Goal: Task Accomplishment & Management: Complete application form

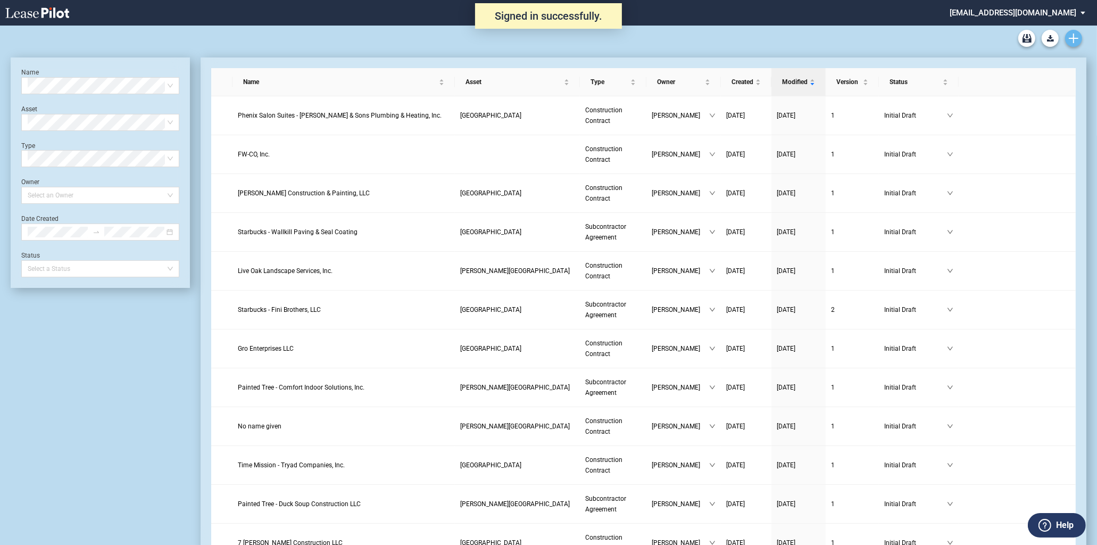
click at [1073, 40] on use "Create new document" at bounding box center [1074, 39] width 10 height 10
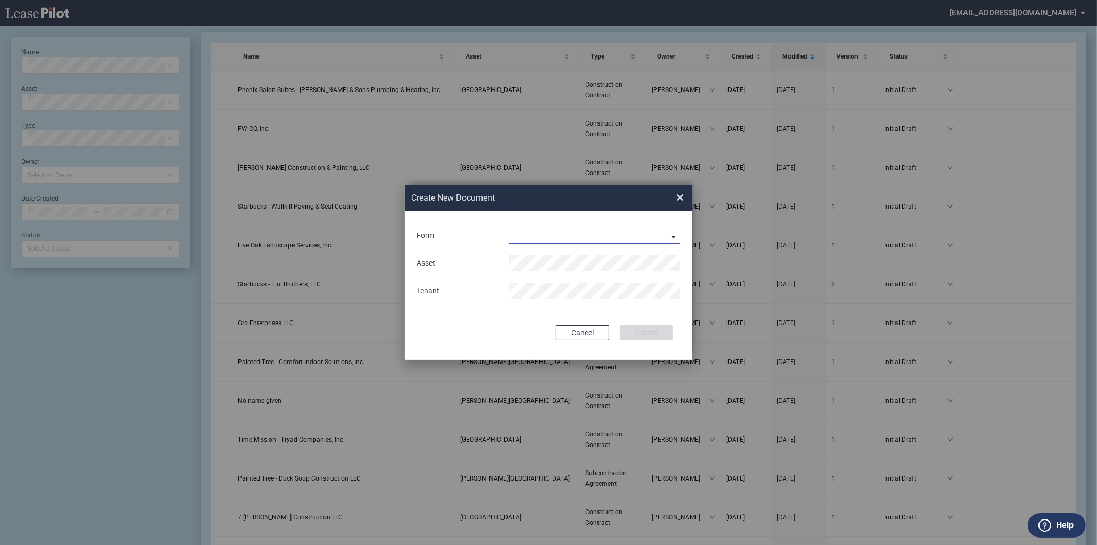
click at [616, 232] on md-select "Construction Contract Subcontractor Agreement" at bounding box center [595, 236] width 172 height 16
click at [557, 235] on div "Construction Contract" at bounding box center [551, 236] width 82 height 12
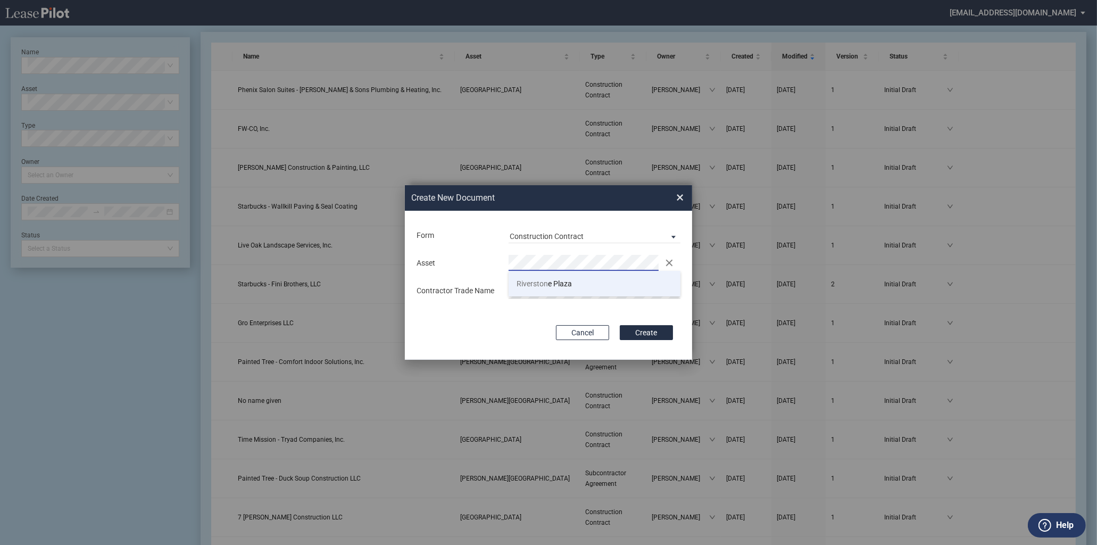
click at [583, 281] on li "Riverston e Plaza" at bounding box center [595, 284] width 172 height 26
click at [620, 325] on button "Create" at bounding box center [646, 332] width 53 height 15
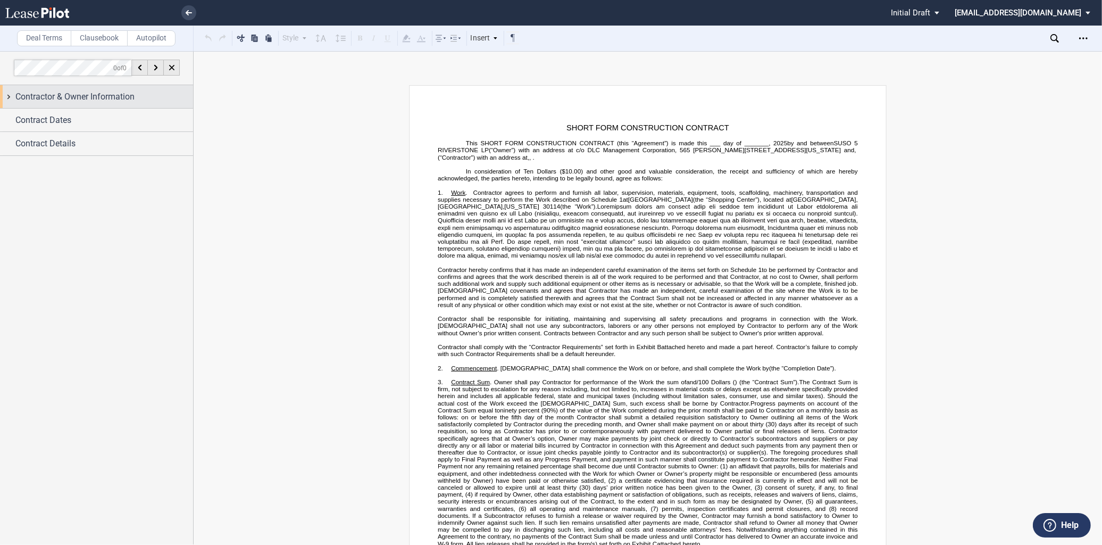
click at [49, 90] on span "Contractor & Owner Information" at bounding box center [74, 96] width 119 height 13
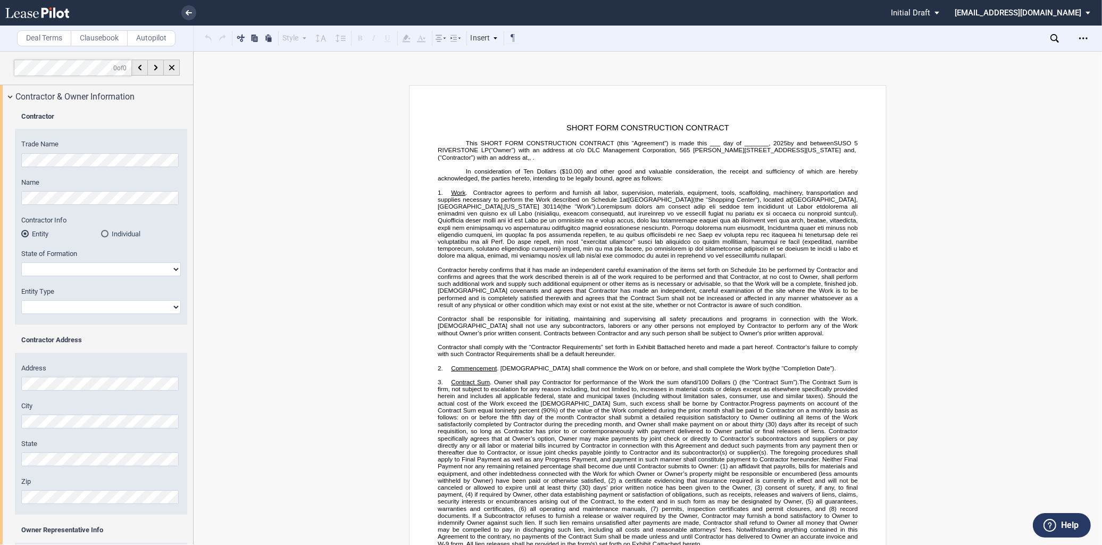
click at [9, 156] on div "Contractor Trade Name Name Contractor Info Entity Individual" at bounding box center [96, 377] width 193 height 538
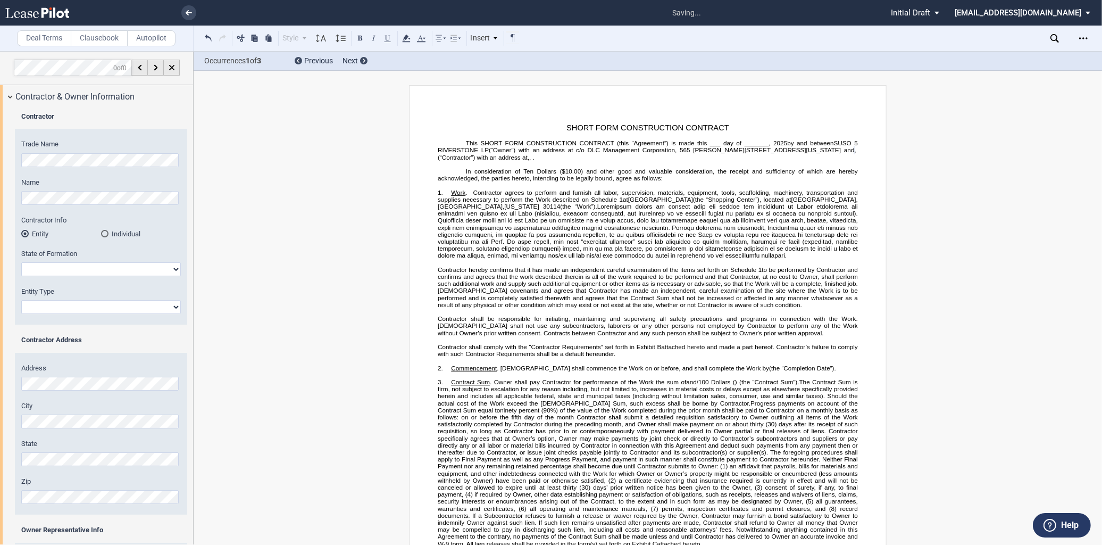
click at [68, 267] on select "[US_STATE] [US_STATE] [US_STATE] [US_STATE] [US_STATE] [US_STATE] [US_STATE] [U…" at bounding box center [101, 269] width 160 height 14
select select "[US_STATE]"
click at [21, 262] on select "[US_STATE] [US_STATE] [US_STATE] [US_STATE] [US_STATE] [US_STATE] [US_STATE] [U…" at bounding box center [101, 269] width 160 height 14
click at [89, 307] on select "Corporation Limited Liability Company General Partnership Limited Partnership O…" at bounding box center [101, 307] width 160 height 14
select select "Corporation"
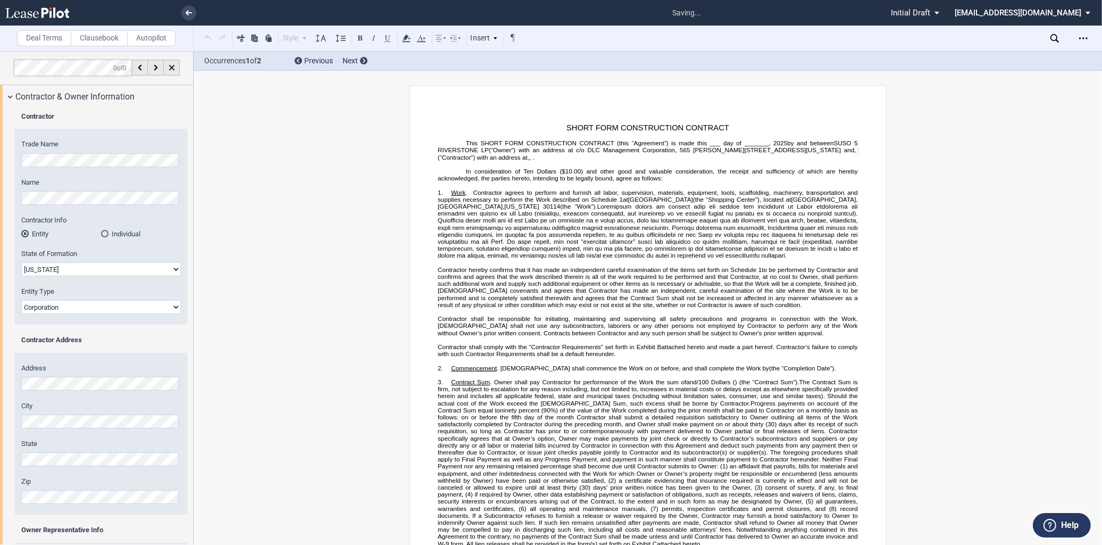
click at [21, 300] on select "Corporation Limited Liability Company General Partnership Limited Partnership O…" at bounding box center [101, 307] width 160 height 14
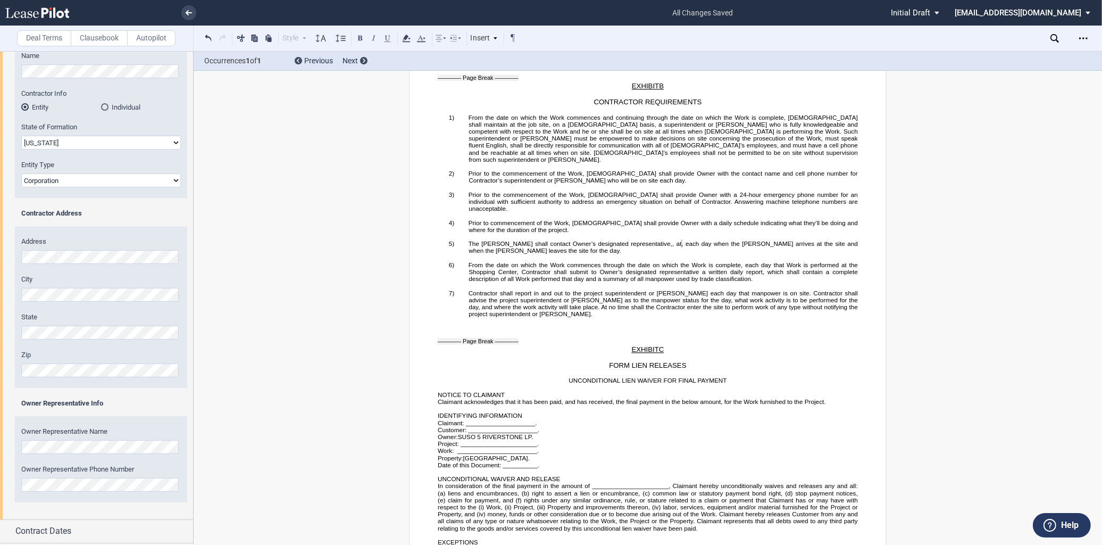
scroll to position [149, 0]
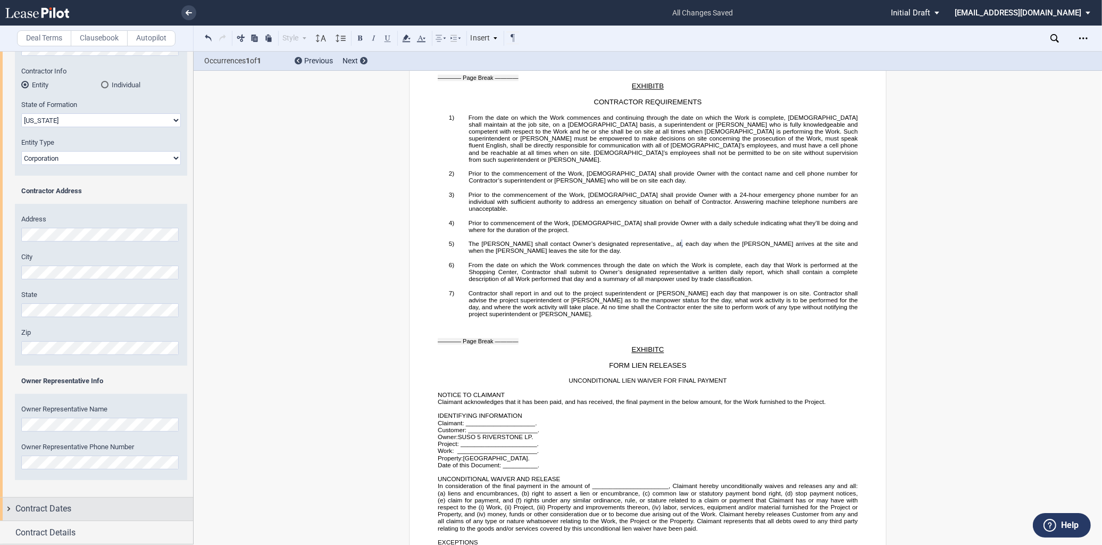
click at [66, 516] on div "Contract Dates" at bounding box center [96, 508] width 193 height 23
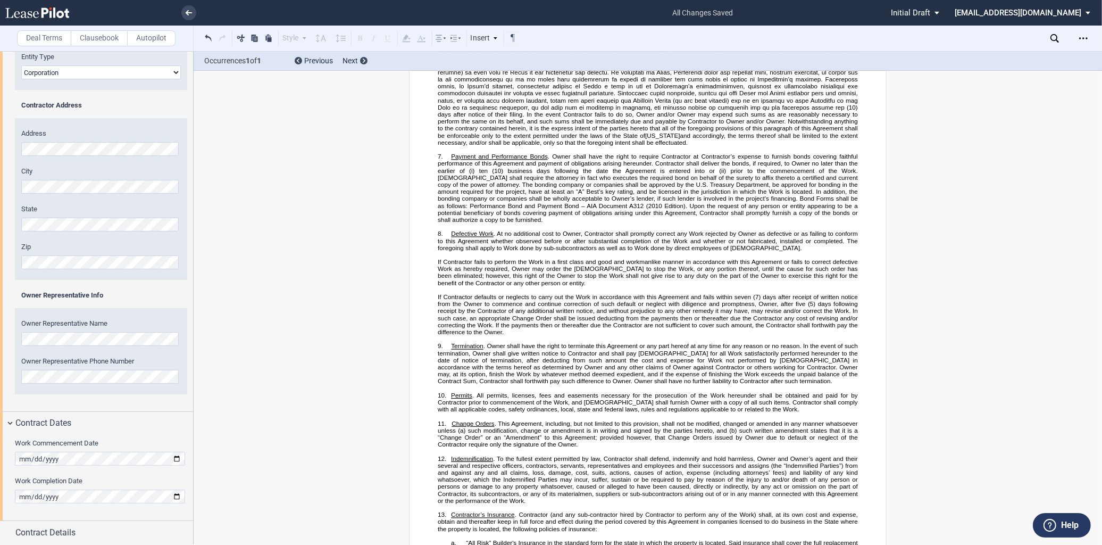
scroll to position [108, 0]
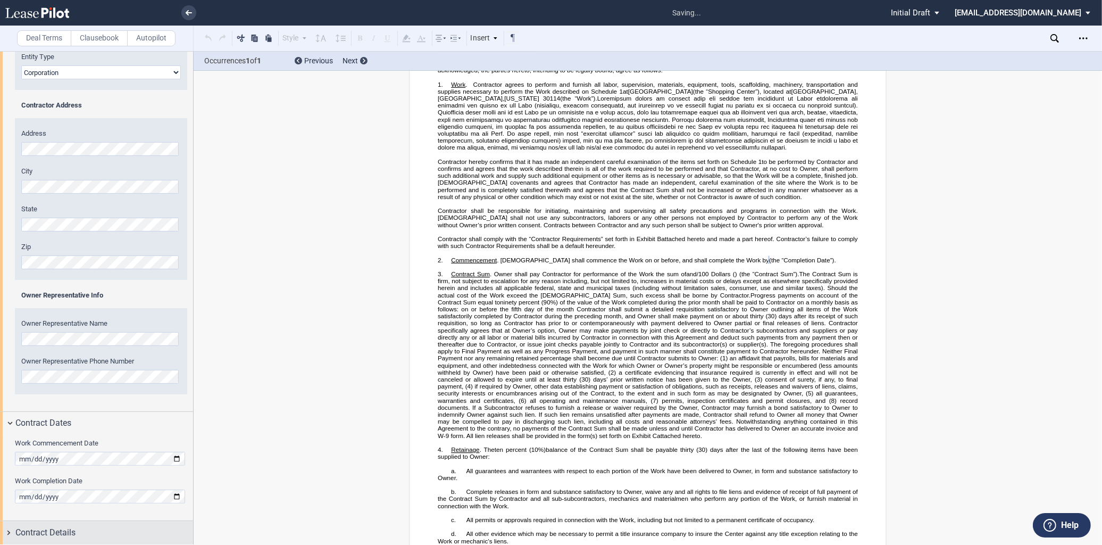
click at [62, 535] on span "Contract Details" at bounding box center [45, 532] width 60 height 13
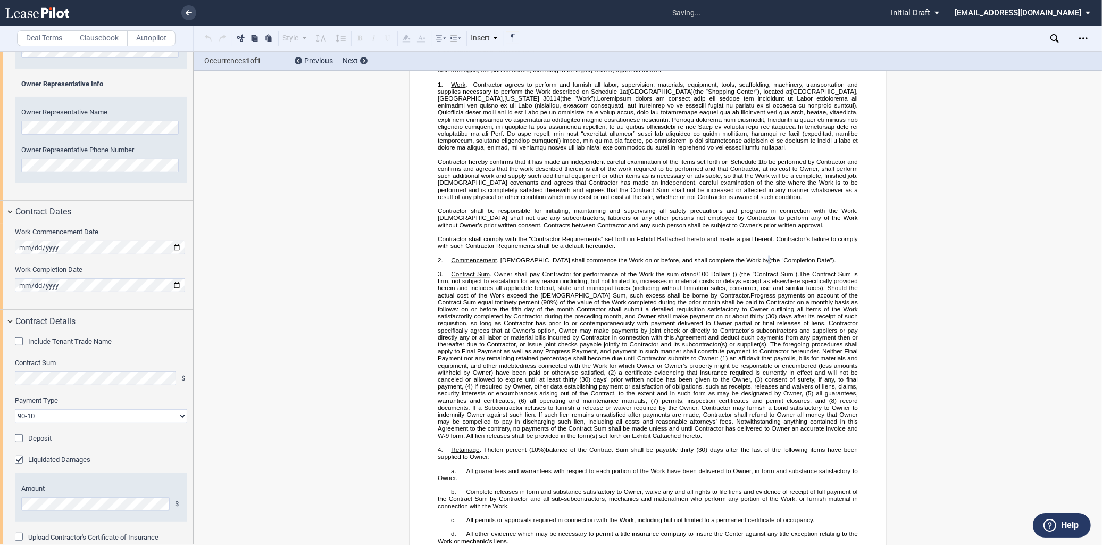
scroll to position [454, 0]
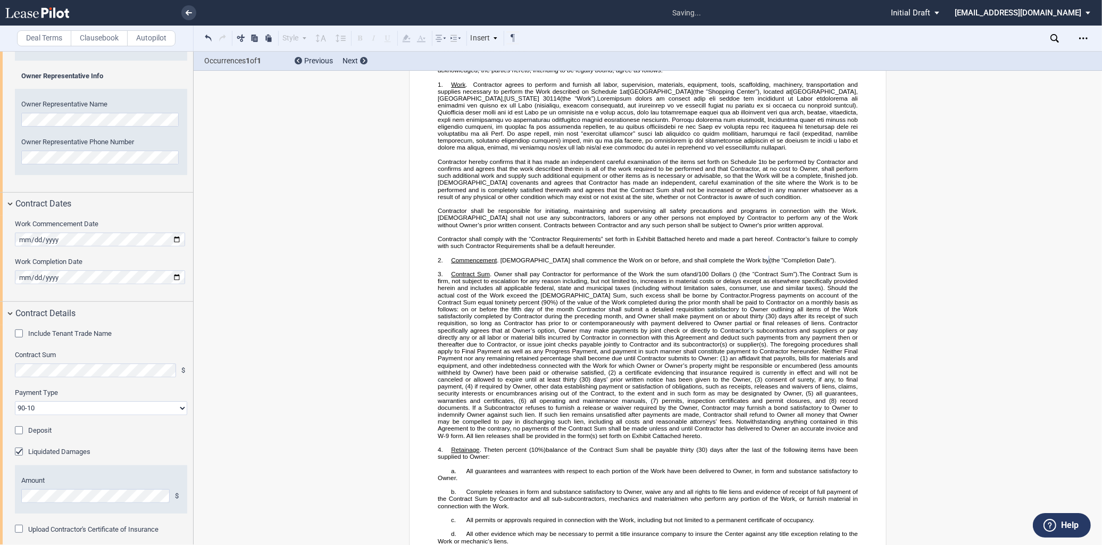
click at [20, 334] on div "Include Tenant Trade Name" at bounding box center [20, 334] width 11 height 11
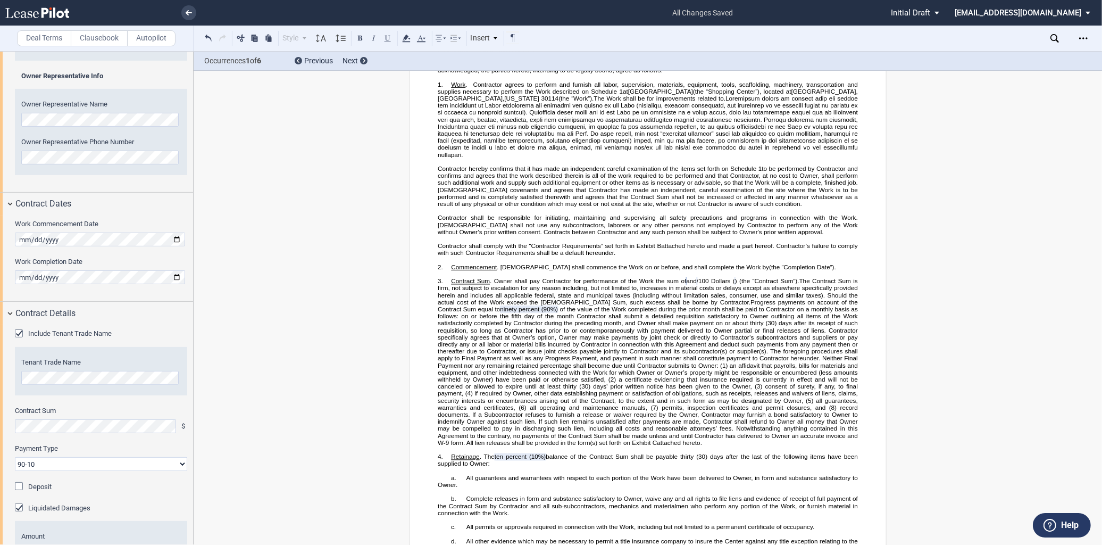
click at [159, 460] on select "90-10 30-30-30-10 100 Upon Completion" at bounding box center [101, 464] width 172 height 14
select select "[PHONE_NUMBER]"
click at [15, 457] on select "90-10 30-30-30-10 100 Upon Completion" at bounding box center [101, 464] width 172 height 14
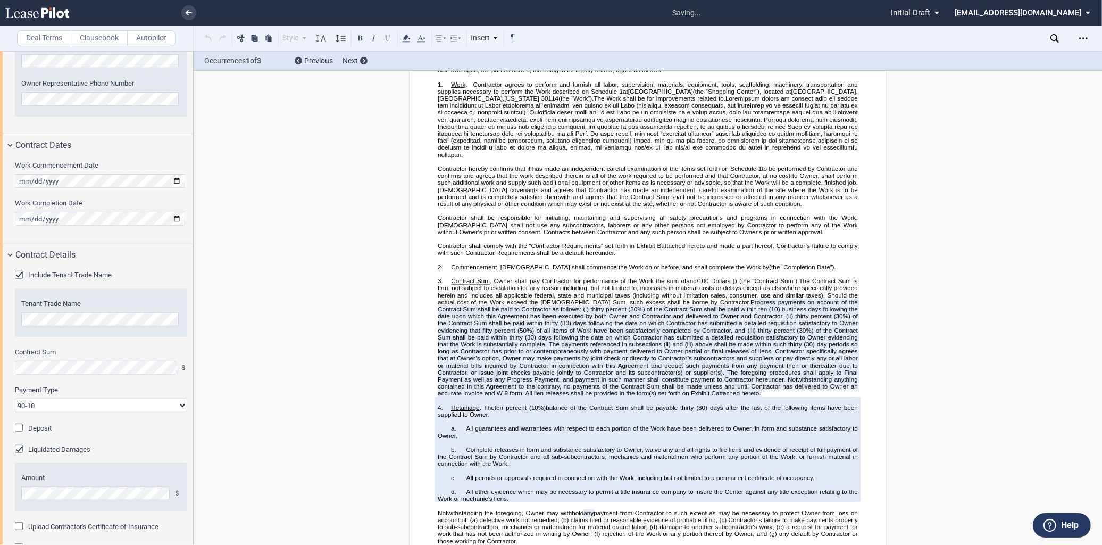
scroll to position [539, 0]
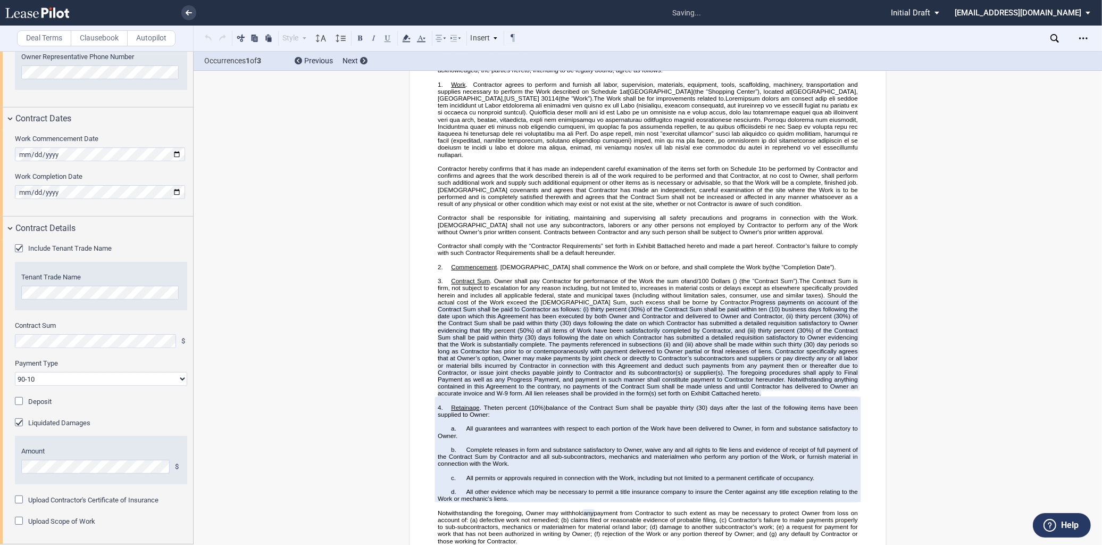
click at [17, 420] on div "Liquidated Damages" at bounding box center [20, 423] width 11 height 11
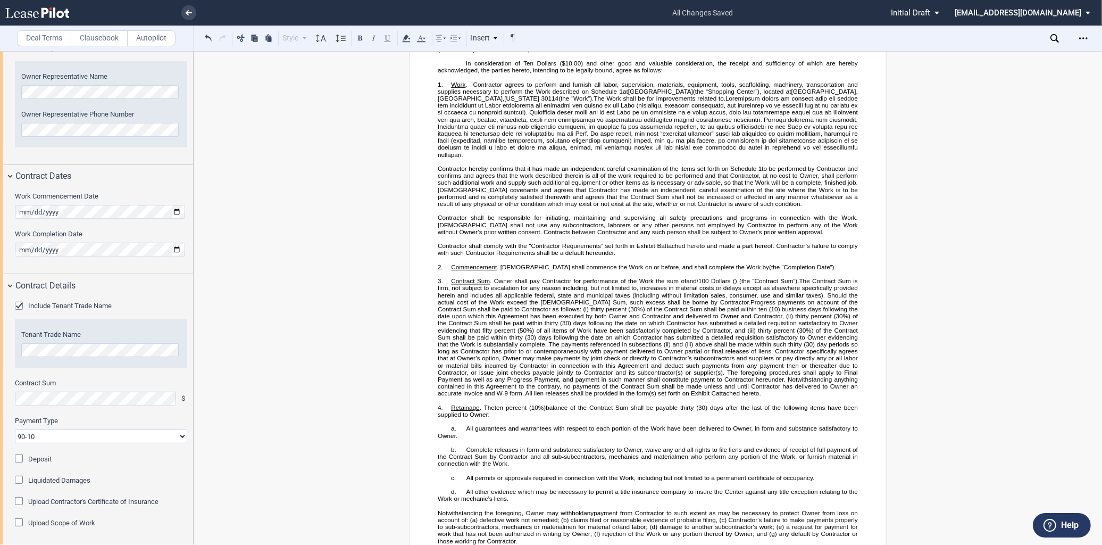
scroll to position [482, 0]
click at [51, 521] on label "Upload Scope of Work" at bounding box center [61, 522] width 67 height 10
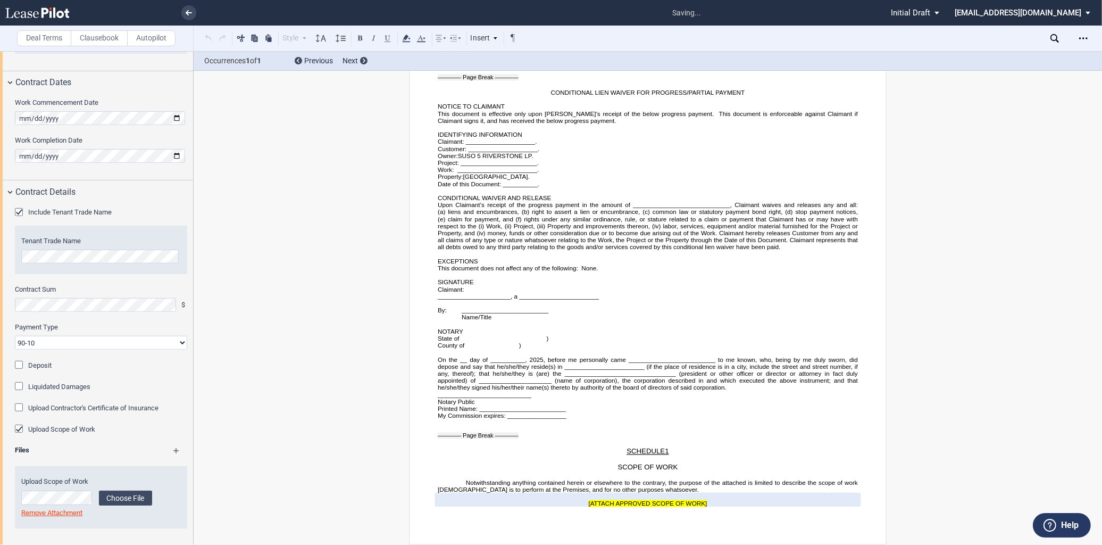
scroll to position [576, 0]
click at [118, 502] on label "Choose File" at bounding box center [125, 496] width 53 height 15
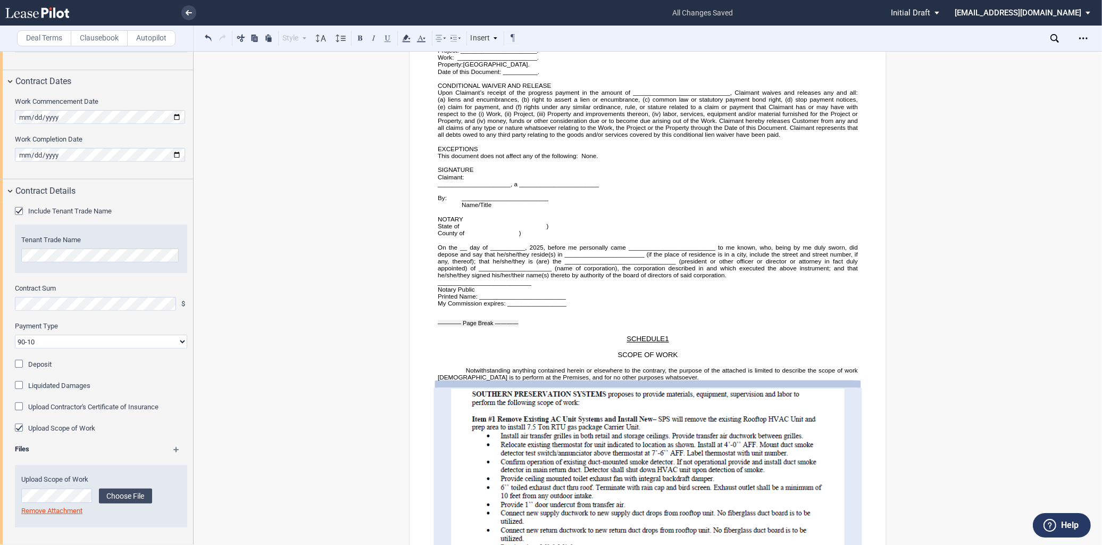
scroll to position [3789, 0]
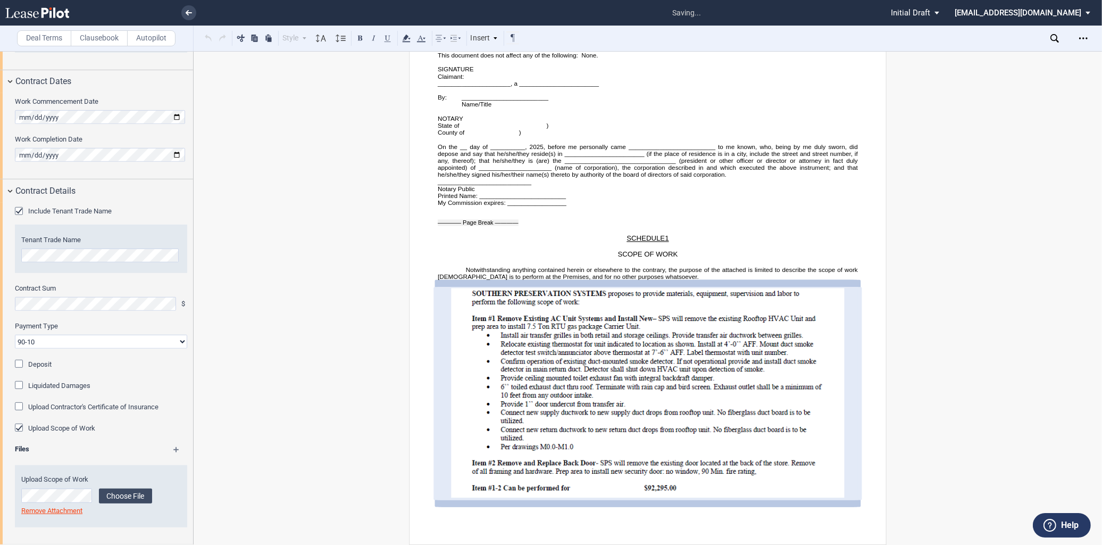
click at [814, 503] on p at bounding box center [648, 503] width 420 height 7
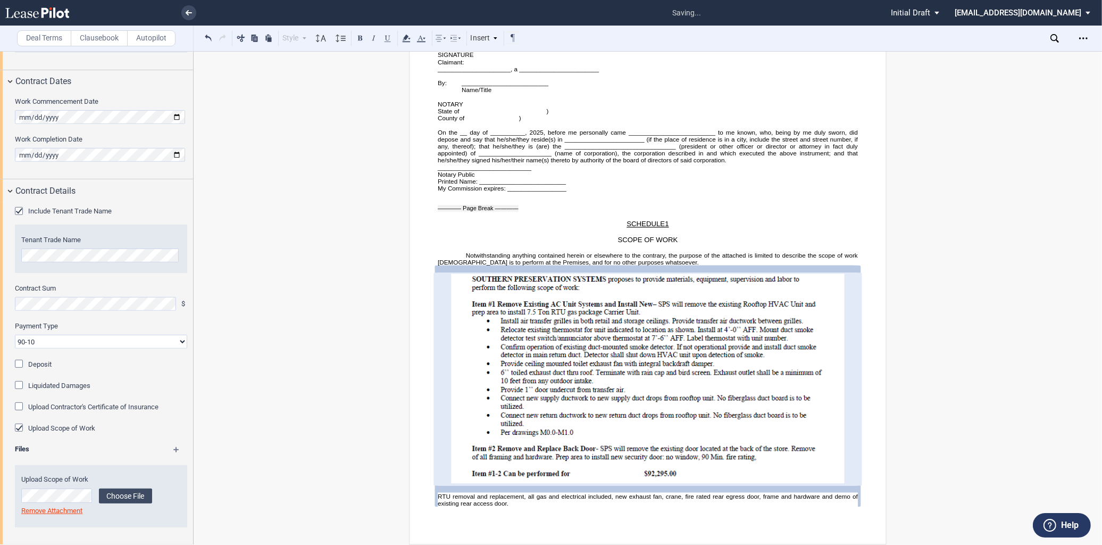
click at [438, 506] on span "RTU removal and replacement, all gas and electrical included, new exhaust fan, …" at bounding box center [649, 500] width 422 height 14
click at [450, 38] on icon at bounding box center [456, 38] width 13 height 13
click at [436, 40] on icon at bounding box center [441, 38] width 13 height 13
click at [459, 76] on div "Center" at bounding box center [477, 74] width 48 height 9
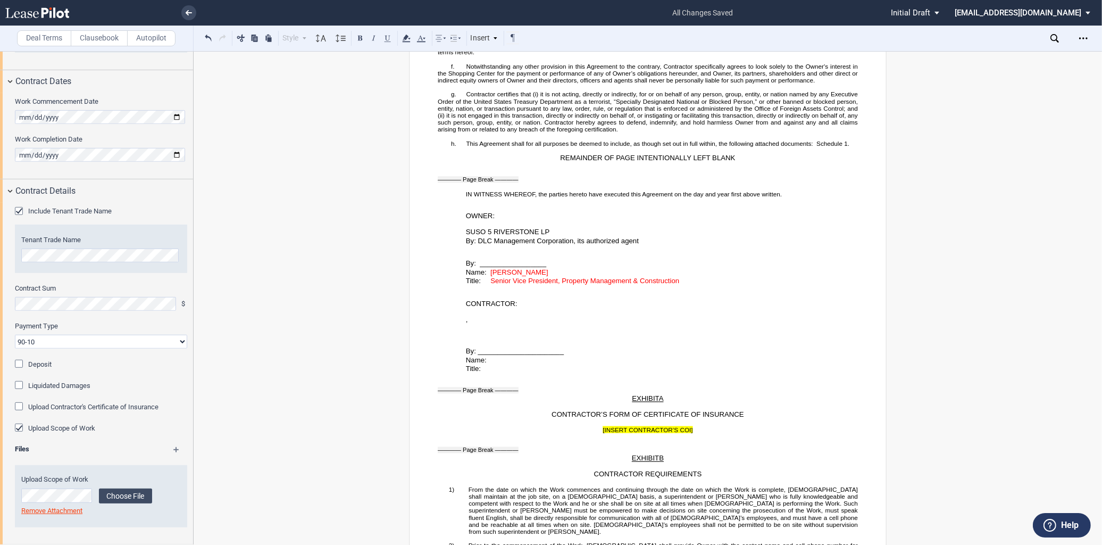
scroll to position [1794, 0]
drag, startPoint x: 487, startPoint y: 314, endPoint x: 689, endPoint y: 327, distance: 202.6
click at [689, 327] on div "SHORT FORM CONSTRUCTION CONTRACT ﻿ This SHORT FORM CONSTRUCTION CONTRACT (this …" at bounding box center [648, 400] width 420 height 4140
click at [422, 35] on icon at bounding box center [421, 38] width 13 height 13
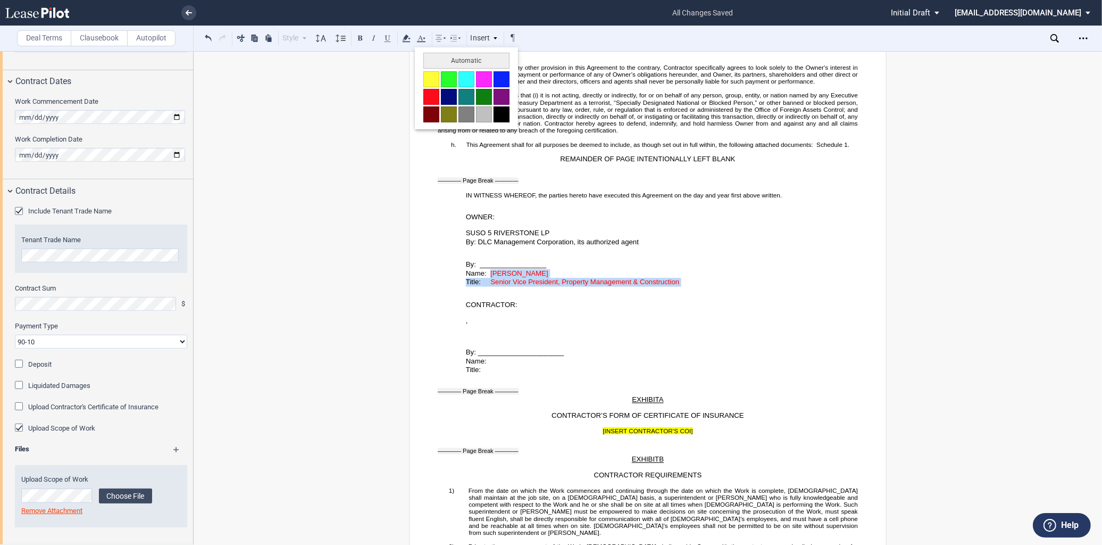
click at [504, 114] on button at bounding box center [502, 114] width 16 height 16
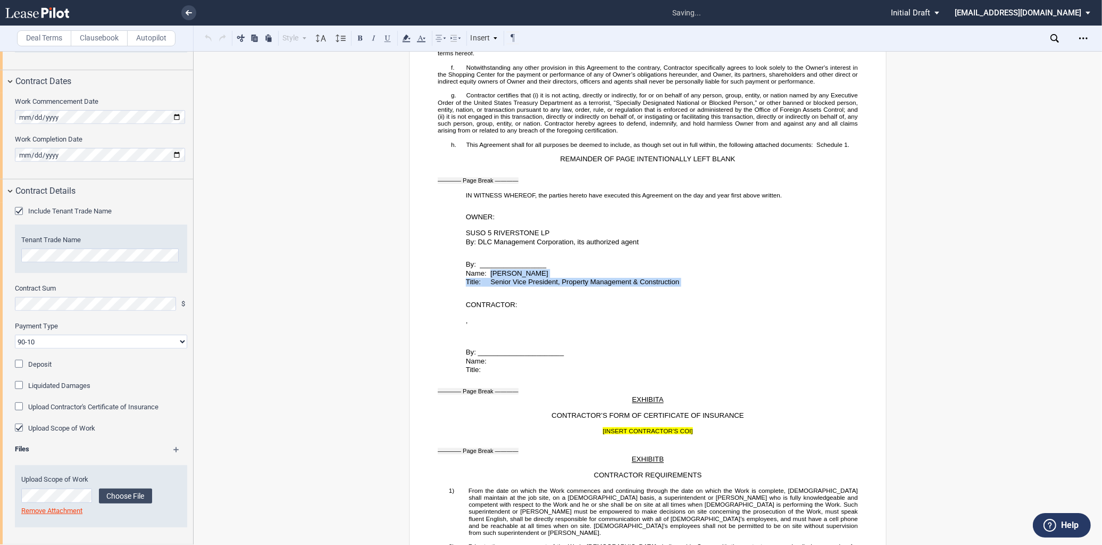
click at [576, 278] on p "Name: [PERSON_NAME]" at bounding box center [662, 273] width 392 height 9
click at [561, 278] on p "Name: [PERSON_NAME]" at bounding box center [662, 273] width 392 height 9
click at [507, 269] on span "_________________" at bounding box center [513, 265] width 66 height 8
click at [533, 269] on span "_________________" at bounding box center [513, 265] width 66 height 8
click at [552, 286] on span "Senior Vice President, Property Management & Construction" at bounding box center [584, 282] width 189 height 8
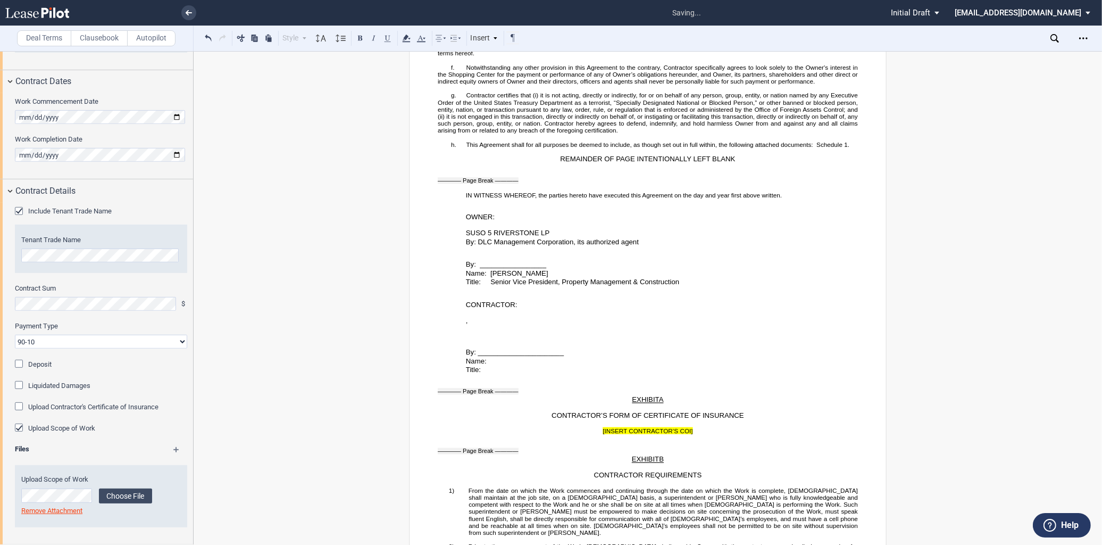
click at [579, 341] on p "﻿" at bounding box center [648, 337] width 420 height 7
click at [486, 356] on span "By: ______________________" at bounding box center [515, 352] width 98 height 8
click at [495, 366] on p "Name:" at bounding box center [662, 361] width 392 height 9
click at [511, 366] on p "Name:" at bounding box center [662, 361] width 392 height 9
click at [487, 366] on p "Name:" at bounding box center [662, 361] width 392 height 9
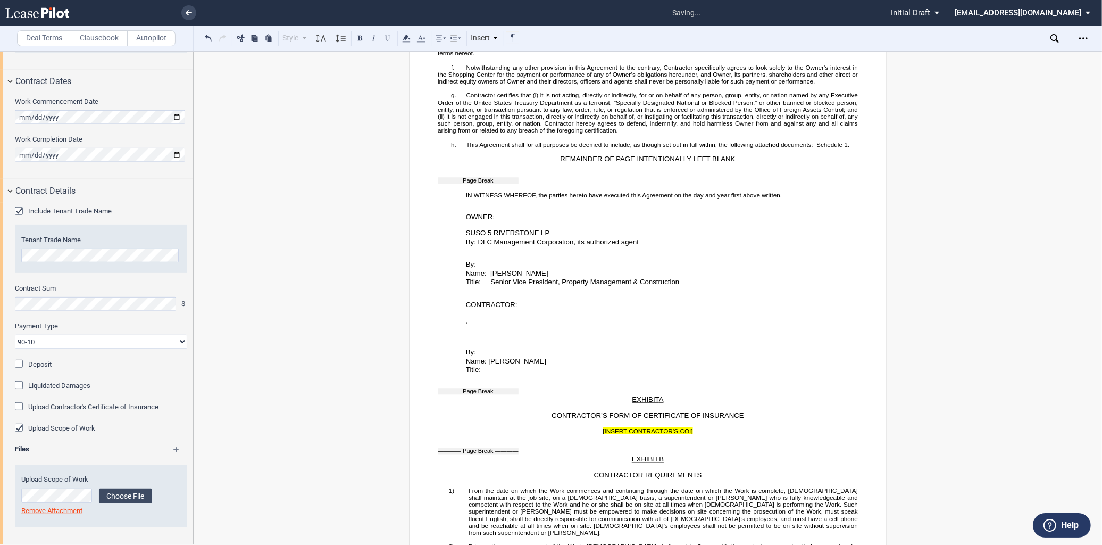
click at [488, 375] on p "Title:" at bounding box center [662, 370] width 392 height 9
click at [533, 375] on p "Title: Vice President" at bounding box center [662, 370] width 392 height 9
click at [533, 375] on p "Title:" at bounding box center [662, 370] width 392 height 9
click at [529, 366] on p "Name: [PERSON_NAME]" at bounding box center [662, 361] width 392 height 9
click at [617, 335] on p "﻿ ﻿ ﻿ ﻿ ﻿ ﻿ ﻿ ﻿" at bounding box center [662, 330] width 392 height 9
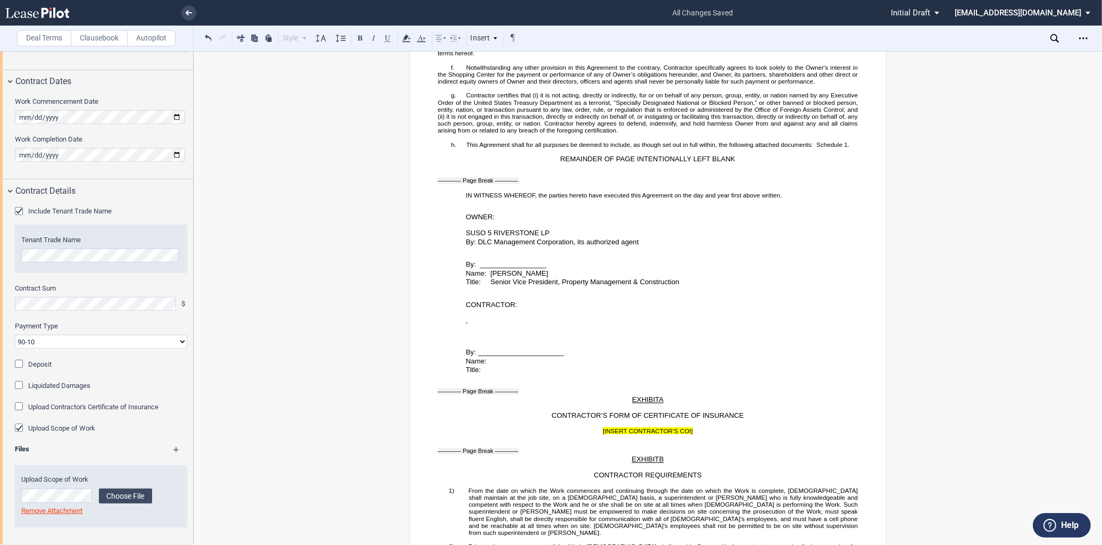
click at [541, 278] on p "Name: [PERSON_NAME]" at bounding box center [662, 273] width 392 height 9
click at [528, 278] on p "Name: [PERSON_NAME]" at bounding box center [662, 273] width 392 height 9
click at [678, 287] on p "Title: Senior Vice President, Property Management & Construction" at bounding box center [662, 282] width 392 height 9
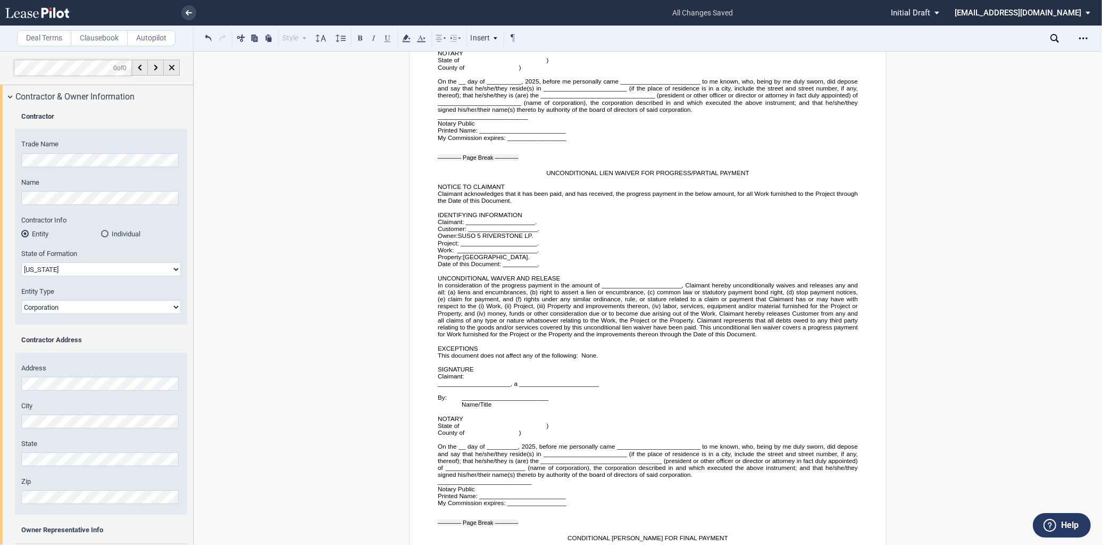
scroll to position [2444, 0]
